Goal: Check status

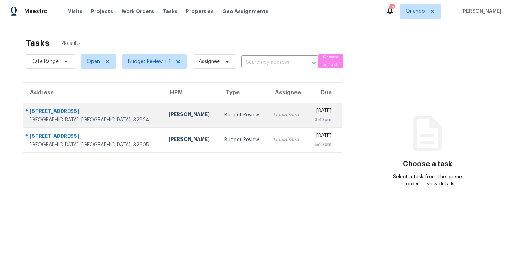
click at [163, 111] on td "Samuel Rivera" at bounding box center [191, 114] width 56 height 25
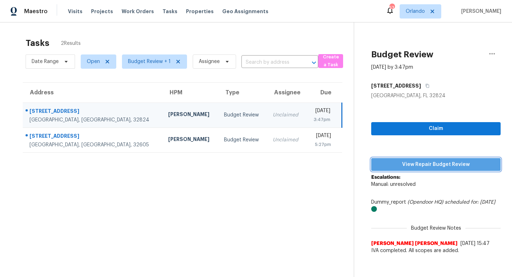
click at [444, 164] on span "View Repair Budget Review" at bounding box center [436, 164] width 118 height 9
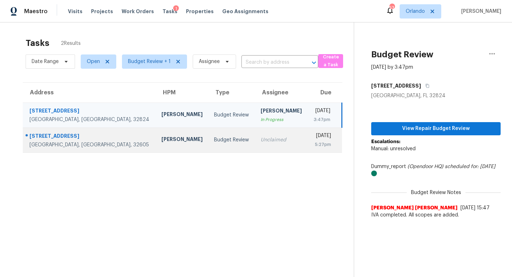
click at [261, 137] on div "Unclaimed" at bounding box center [282, 139] width 42 height 7
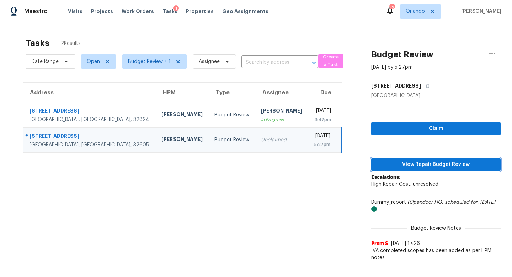
click at [443, 164] on span "View Repair Budget Review" at bounding box center [436, 164] width 118 height 9
